Goal: Task Accomplishment & Management: Use online tool/utility

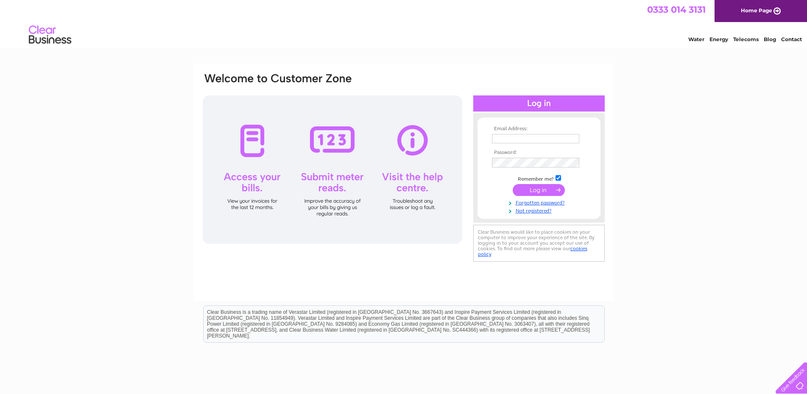
click at [501, 139] on input "text" at bounding box center [535, 138] width 87 height 9
type input "[EMAIL_ADDRESS][DOMAIN_NAME]"
click at [523, 194] on input "submit" at bounding box center [539, 190] width 52 height 12
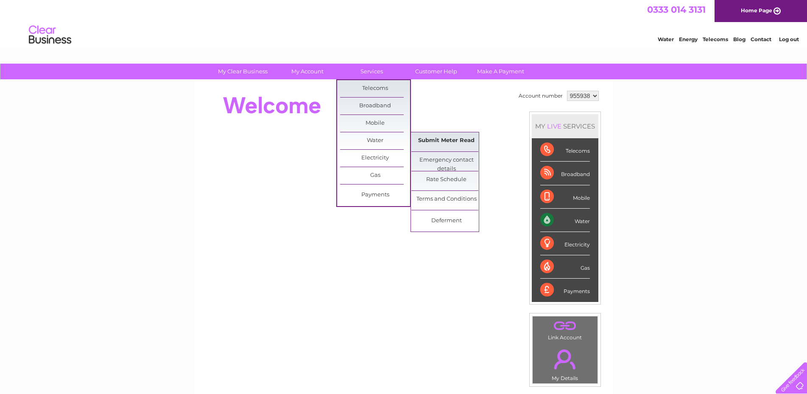
click at [431, 143] on link "Submit Meter Read" at bounding box center [446, 140] width 70 height 17
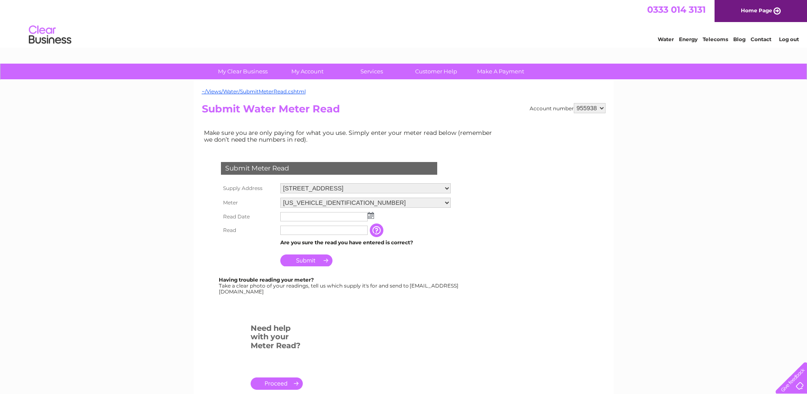
click at [371, 215] on img at bounding box center [371, 215] width 6 height 7
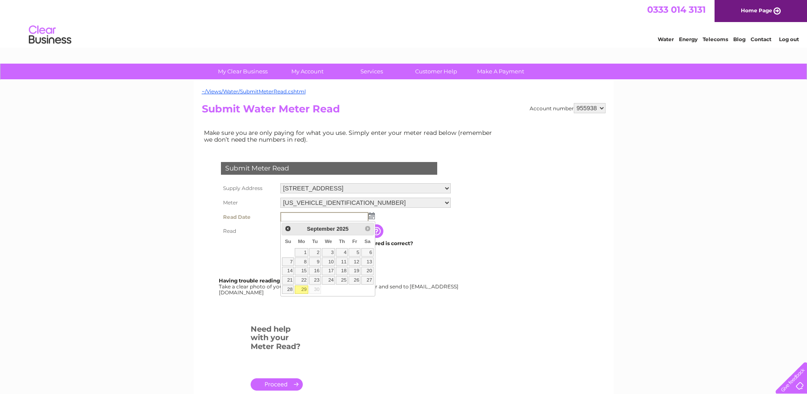
click at [302, 290] on link "29" at bounding box center [301, 289] width 13 height 8
type input "2025/09/29"
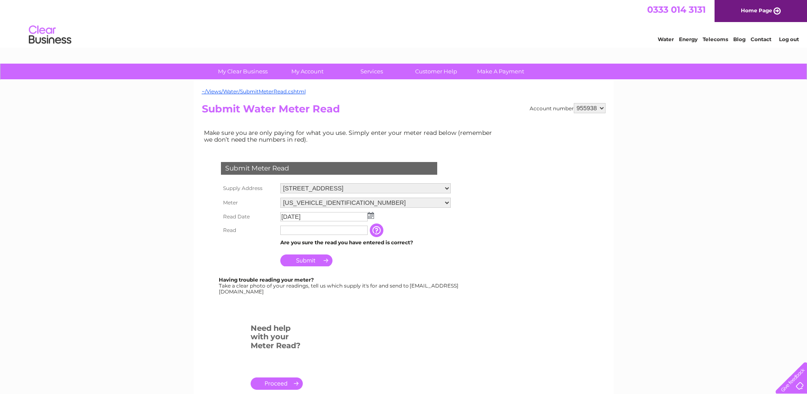
click at [295, 233] on input "text" at bounding box center [323, 230] width 87 height 9
type input "152"
click at [306, 263] on input "Submit" at bounding box center [306, 261] width 52 height 12
click at [310, 266] on input "Submit" at bounding box center [306, 261] width 52 height 12
